Goal: Task Accomplishment & Management: Manage account settings

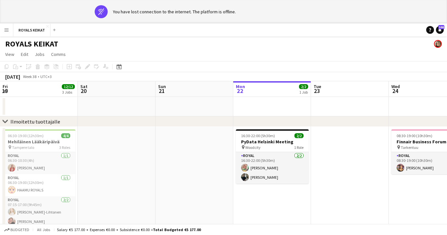
scroll to position [0, 156]
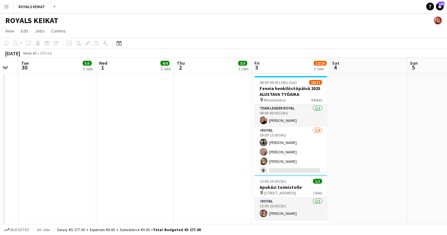
scroll to position [0, 216]
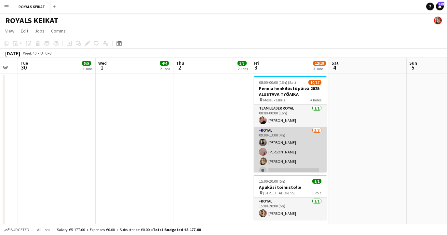
click at [284, 149] on app-card-role "Royal [DATE] 09:00-13:00 (4h) [PERSON_NAME] [PERSON_NAME] Pauliina [PERSON_NAME…" at bounding box center [290, 171] width 73 height 88
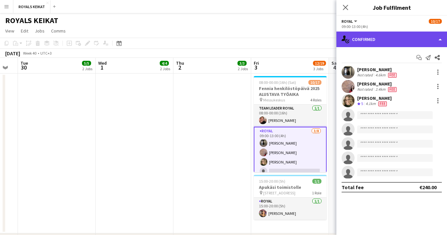
click at [395, 41] on div "single-neutral-actions-check-2 Confirmed" at bounding box center [392, 40] width 111 height 16
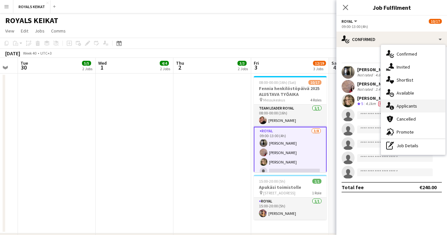
click at [405, 107] on span "Applicants" at bounding box center [407, 106] width 21 height 6
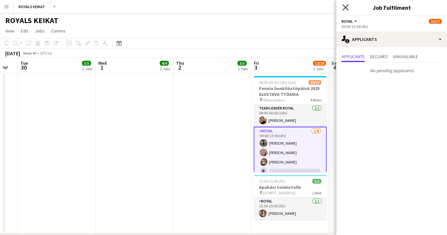
click at [344, 6] on icon at bounding box center [346, 7] width 6 height 6
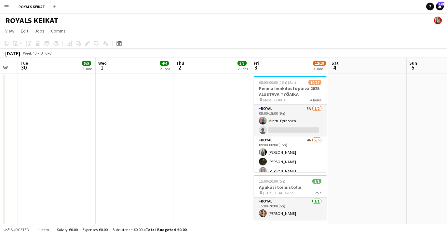
scroll to position [112, 0]
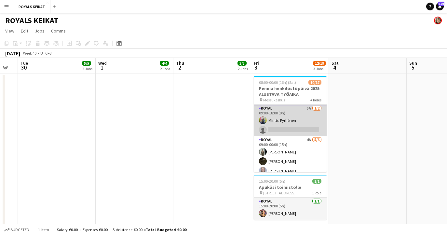
click at [276, 124] on app-card-role "Royal 5A [DATE] 09:00-18:00 (9h) Minttu Pyrhönen single-neutral-actions" at bounding box center [290, 121] width 73 height 32
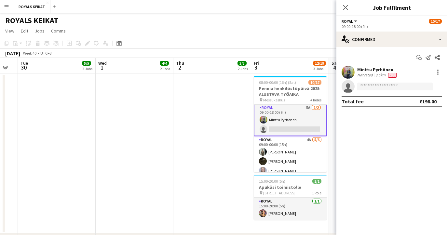
scroll to position [110, 0]
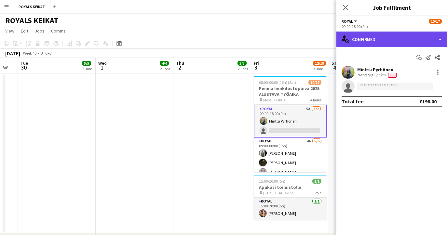
click at [364, 40] on div "single-neutral-actions-check-2 Confirmed" at bounding box center [392, 40] width 111 height 16
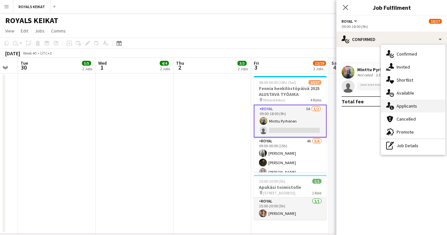
click at [403, 105] on span "Applicants" at bounding box center [407, 106] width 21 height 6
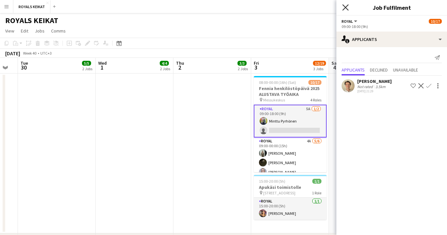
click at [344, 7] on icon "Close pop-in" at bounding box center [346, 7] width 6 height 6
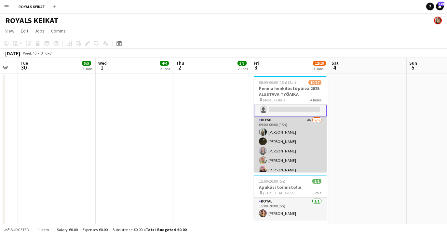
scroll to position [145, 0]
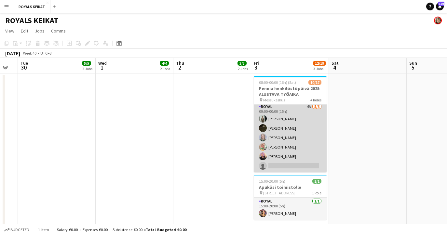
click at [287, 161] on app-card-role "Royal 4A [DATE] 09:00-00:00 (15h) [PERSON_NAME] Nooa [PERSON_NAME] [PERSON_NAME…" at bounding box center [290, 137] width 73 height 69
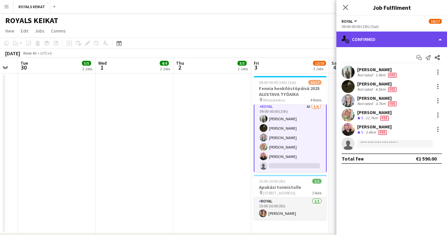
click at [400, 35] on div "single-neutral-actions-check-2 Confirmed" at bounding box center [392, 40] width 111 height 16
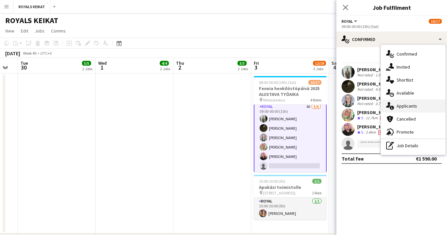
click at [411, 108] on span "Applicants" at bounding box center [407, 106] width 21 height 6
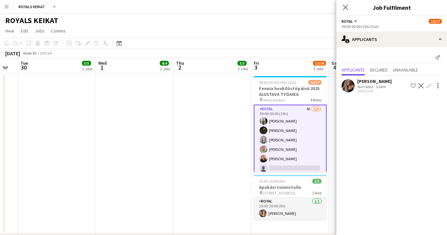
scroll to position [145, 0]
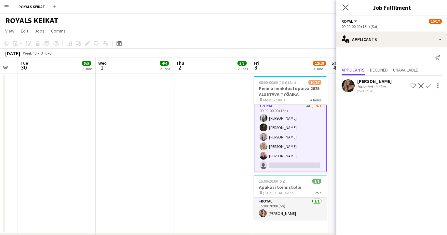
click at [345, 4] on app-icon "Close pop-in" at bounding box center [345, 7] width 9 height 9
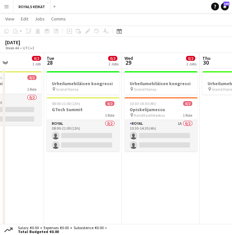
scroll to position [0, 187]
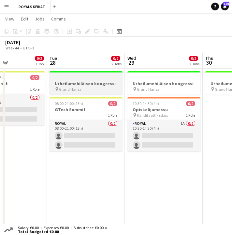
click at [88, 83] on h3 "Urheilumehiläisen kongressi" at bounding box center [85, 84] width 73 height 6
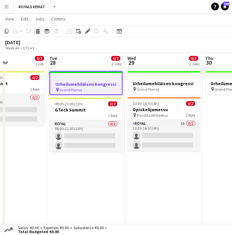
click at [38, 33] on icon at bounding box center [38, 32] width 4 height 3
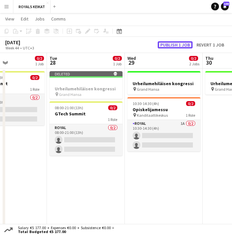
click at [178, 45] on button "Publish 1 job" at bounding box center [175, 44] width 35 height 7
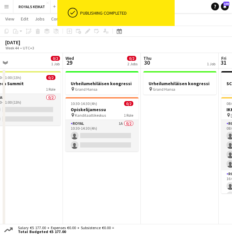
scroll to position [0, 249]
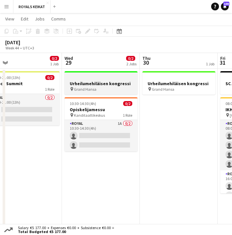
click at [87, 83] on h3 "Urheilumehiläisen kongressi" at bounding box center [100, 84] width 73 height 6
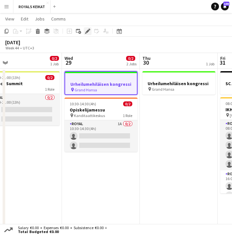
click at [88, 31] on icon at bounding box center [88, 32] width 4 height 4
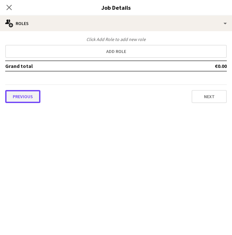
click at [21, 97] on button "Previous" at bounding box center [22, 96] width 35 height 13
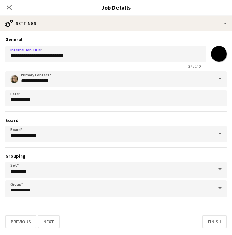
click at [11, 56] on input "**********" at bounding box center [105, 54] width 201 height 16
click at [117, 56] on input "**********" at bounding box center [105, 54] width 201 height 16
click at [92, 56] on input "**********" at bounding box center [105, 54] width 201 height 16
click at [98, 56] on input "**********" at bounding box center [105, 54] width 201 height 16
type input "**********"
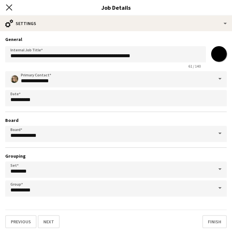
click at [9, 7] on icon at bounding box center [9, 7] width 6 height 6
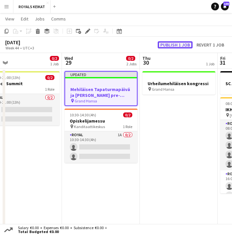
click at [176, 44] on button "Publish 1 job" at bounding box center [175, 44] width 35 height 7
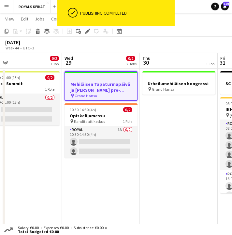
click at [42, 184] on app-date-cell "08:00-21:00 (13h) 0/2 GTech Summit 1 Role Royal 0/2 08:00-21:00 (13h) single-ne…" at bounding box center [23, 149] width 78 height 160
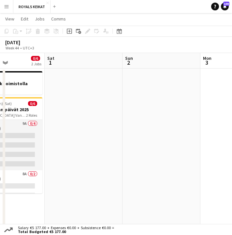
scroll to position [0, 215]
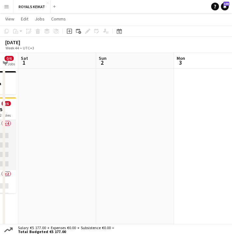
click at [199, 158] on app-date-cell at bounding box center [213, 149] width 78 height 160
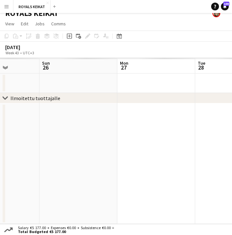
scroll to position [7, 0]
